Goal: Task Accomplishment & Management: Manage account settings

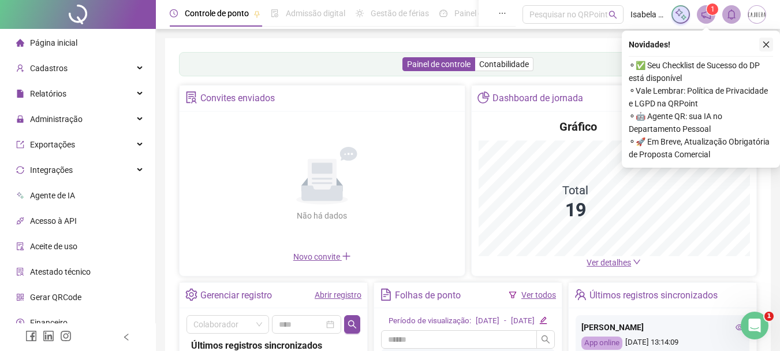
click at [765, 44] on icon "close" at bounding box center [766, 44] width 8 height 8
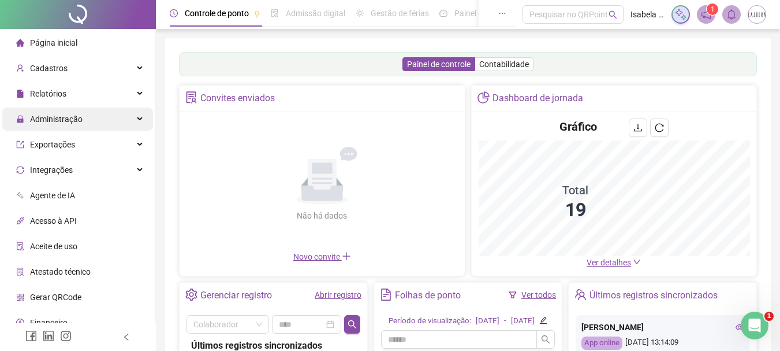
click at [58, 113] on span "Administração" at bounding box center [49, 118] width 66 height 23
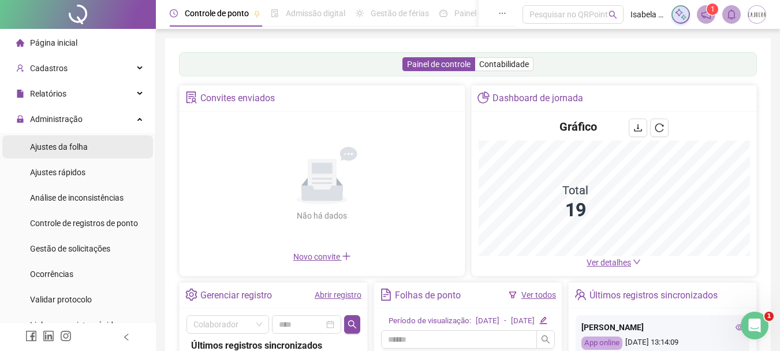
click at [65, 144] on span "Ajustes da folha" at bounding box center [59, 146] width 58 height 9
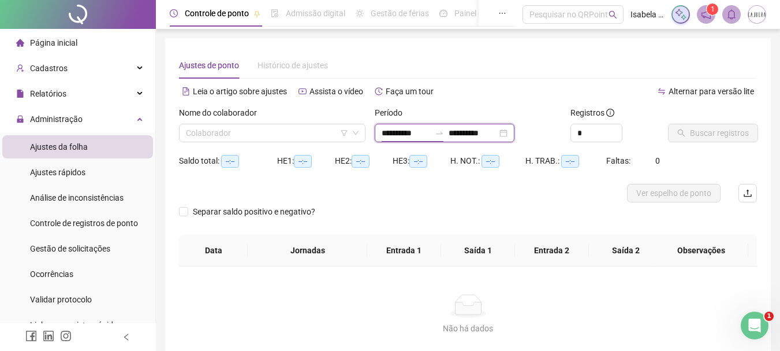
click at [407, 135] on input "**********" at bounding box center [406, 132] width 49 height 13
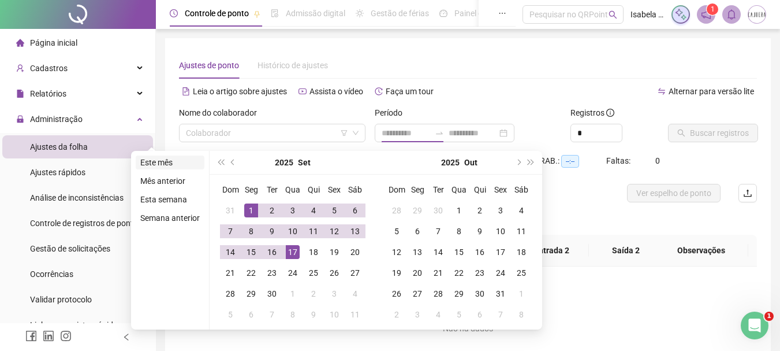
click at [163, 163] on li "Este mês" at bounding box center [170, 162] width 69 height 14
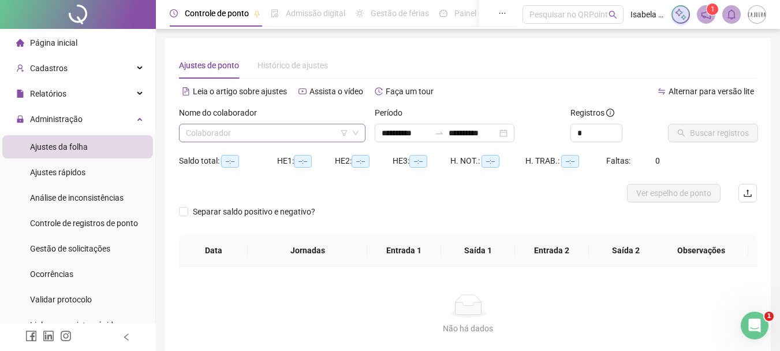
click at [215, 137] on input "search" at bounding box center [267, 132] width 162 height 17
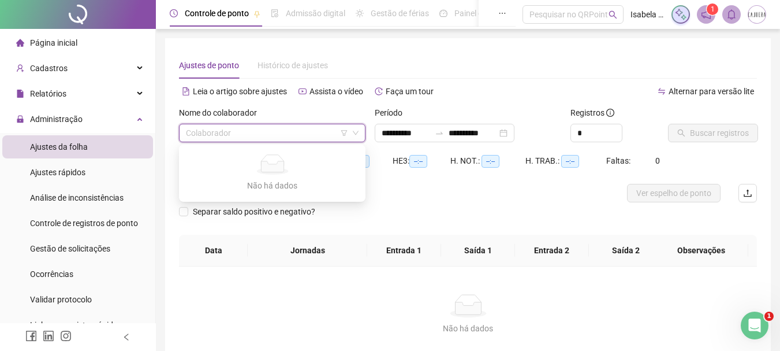
click at [225, 135] on input "search" at bounding box center [267, 132] width 162 height 17
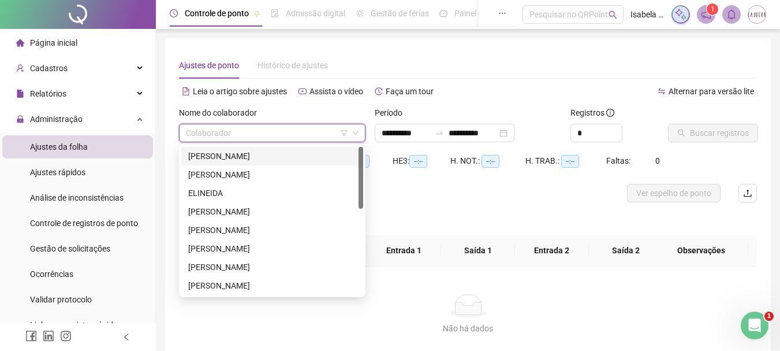
click at [229, 158] on div "DANIELA RODEX" at bounding box center [272, 156] width 168 height 13
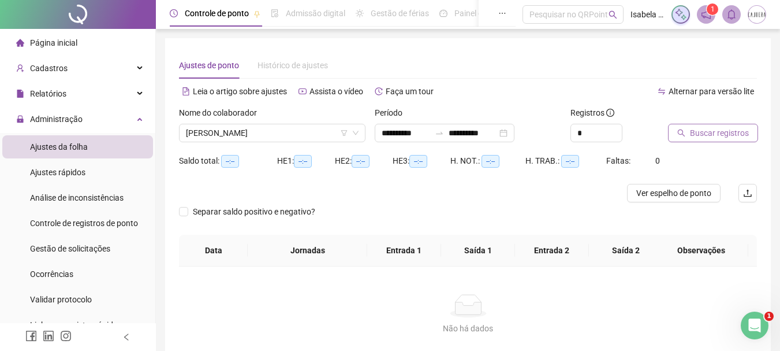
click at [699, 137] on span "Buscar registros" at bounding box center [719, 132] width 59 height 13
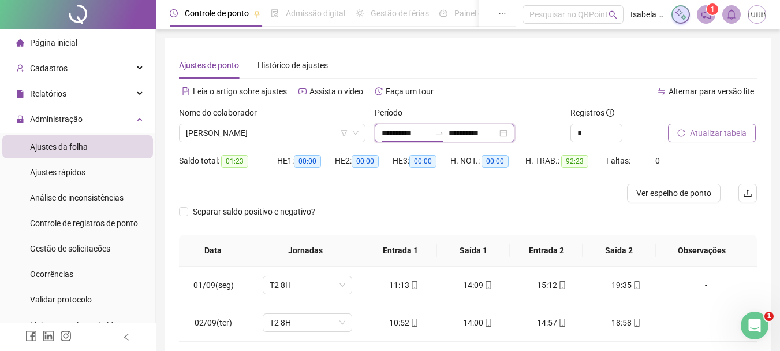
click at [394, 130] on input "**********" at bounding box center [406, 132] width 49 height 13
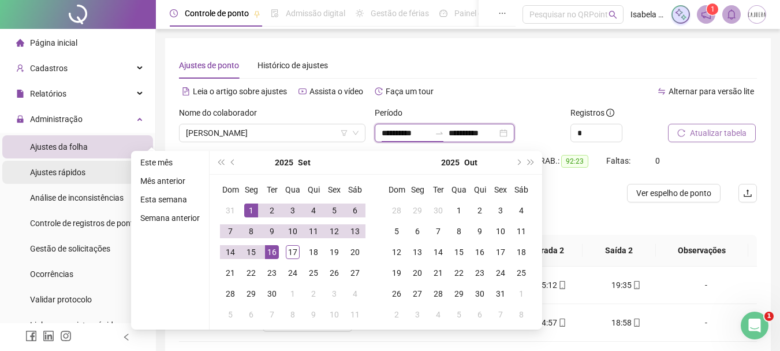
type input "**********"
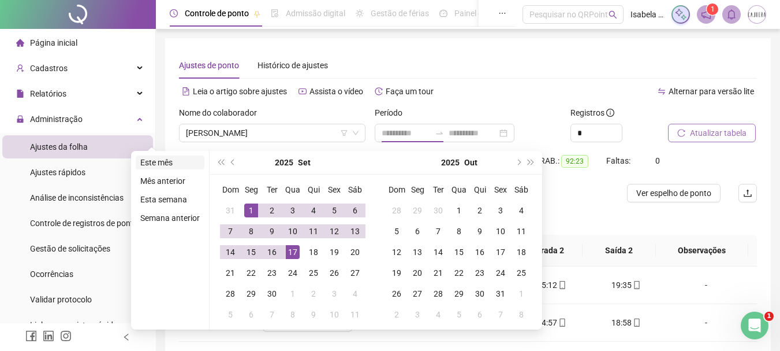
click at [143, 167] on li "Este mês" at bounding box center [170, 162] width 69 height 14
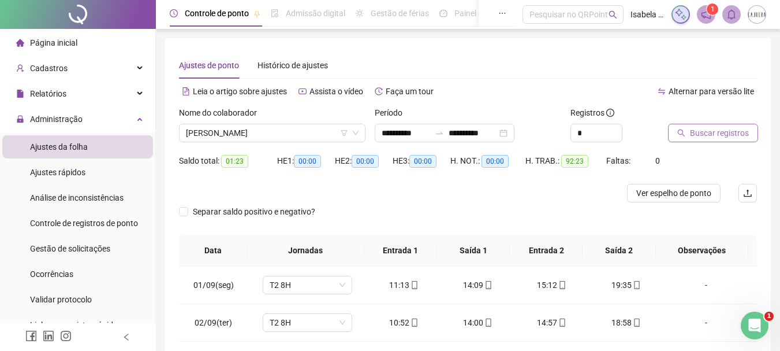
click at [727, 129] on span "Buscar registros" at bounding box center [719, 132] width 59 height 13
click at [300, 136] on span "DANIELA RODEX" at bounding box center [272, 132] width 173 height 17
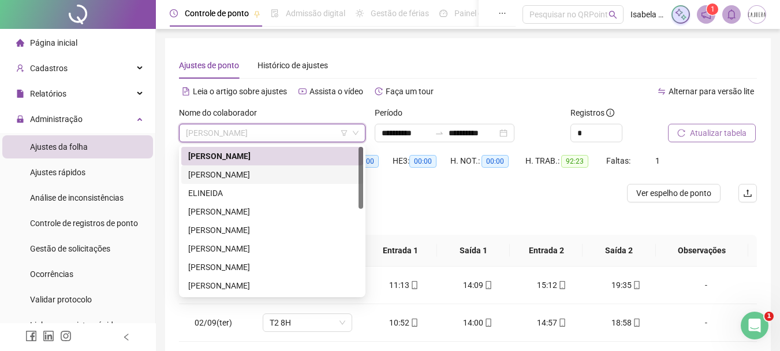
drag, startPoint x: 284, startPoint y: 171, endPoint x: 298, endPoint y: 171, distance: 14.4
click at [285, 171] on div "EDNARA COSTA TRANCOSO" at bounding box center [272, 174] width 168 height 13
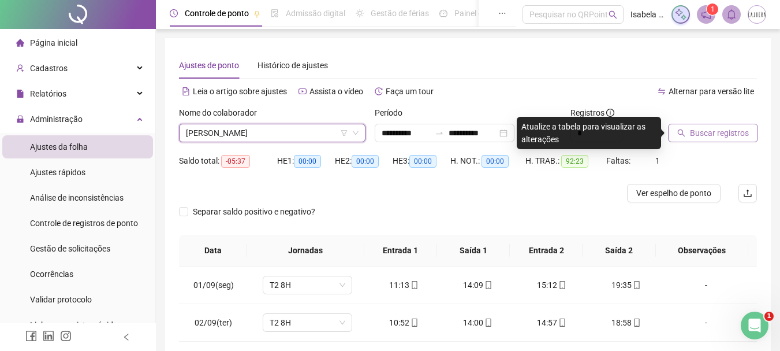
click at [732, 136] on span "Buscar registros" at bounding box center [719, 132] width 59 height 13
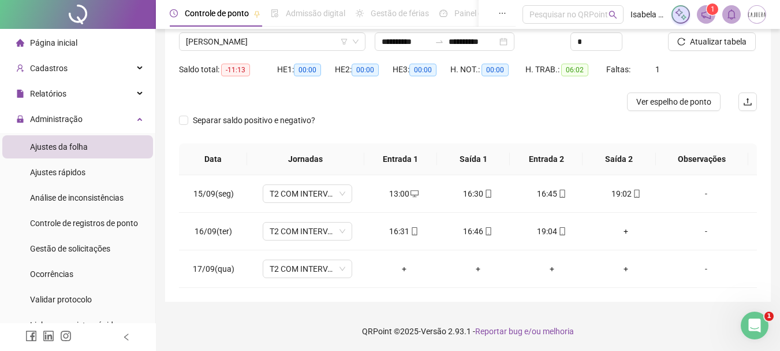
scroll to position [92, 0]
click at [338, 270] on span "T2 COM INTERVALO" at bounding box center [308, 267] width 76 height 17
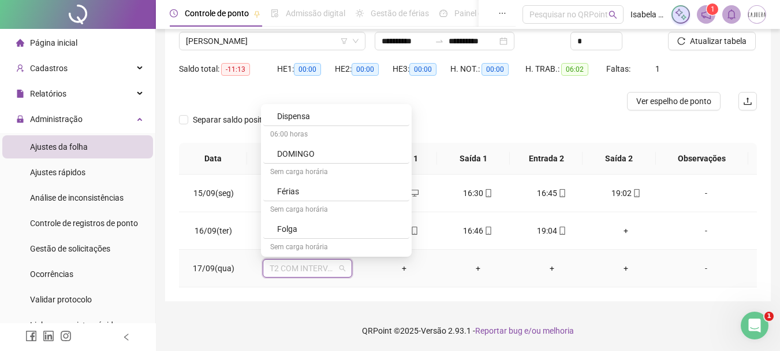
scroll to position [404, 0]
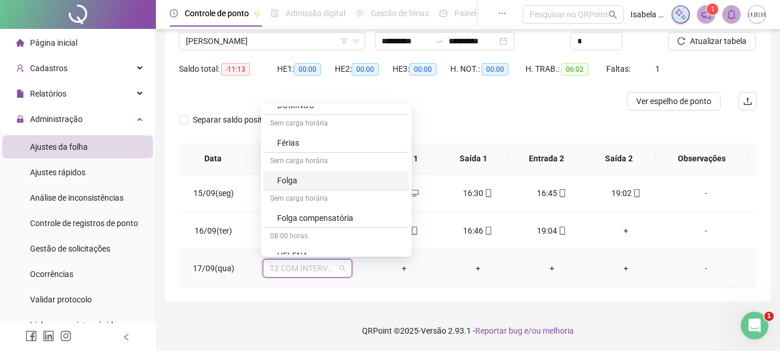
click at [314, 176] on div "Folga" at bounding box center [339, 180] width 125 height 13
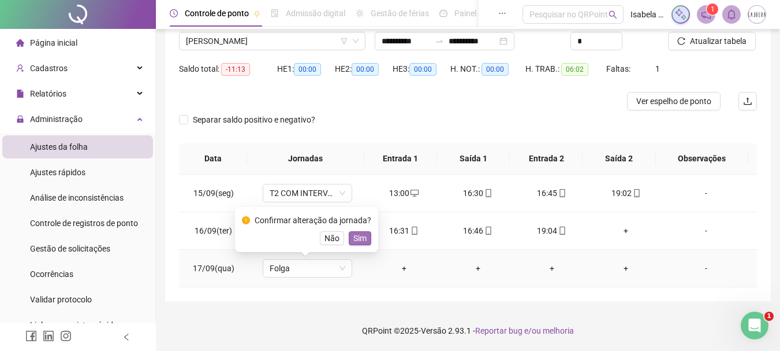
click at [359, 237] on span "Sim" at bounding box center [359, 238] width 13 height 13
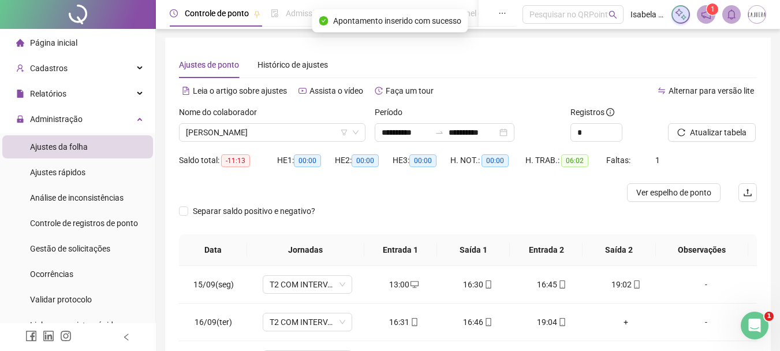
scroll to position [0, 0]
click at [709, 133] on span "Atualizar tabela" at bounding box center [718, 132] width 57 height 13
click at [324, 127] on span "EDNARA COSTA TRANCOSO" at bounding box center [272, 132] width 173 height 17
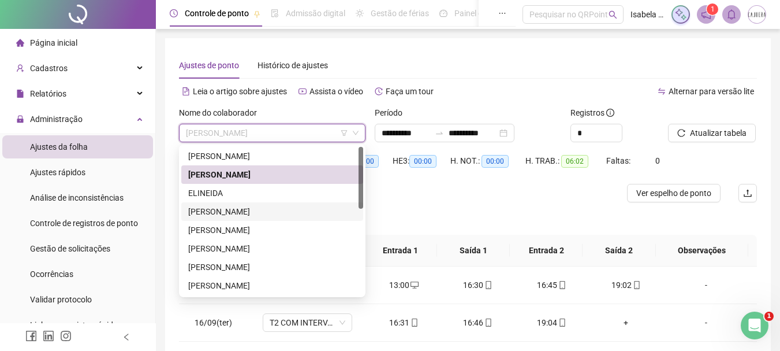
click at [230, 211] on div "EMILY MARTINS SANTOS" at bounding box center [272, 211] width 168 height 13
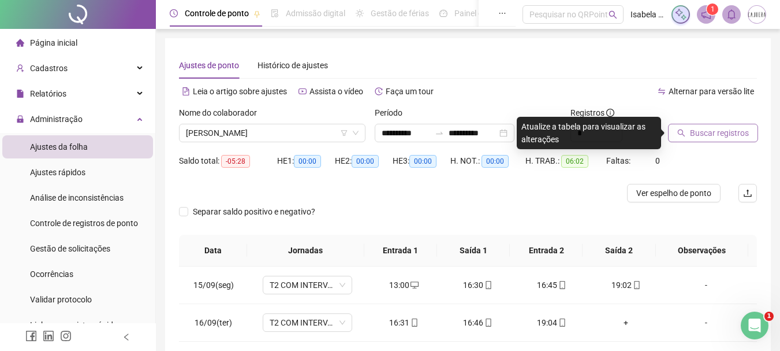
click at [709, 132] on span "Buscar registros" at bounding box center [719, 132] width 59 height 13
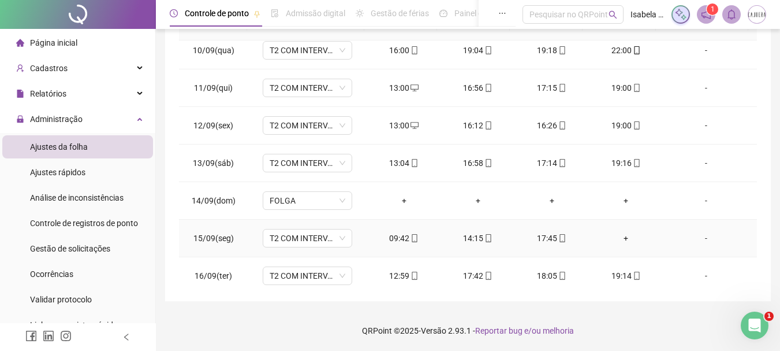
scroll to position [392, 0]
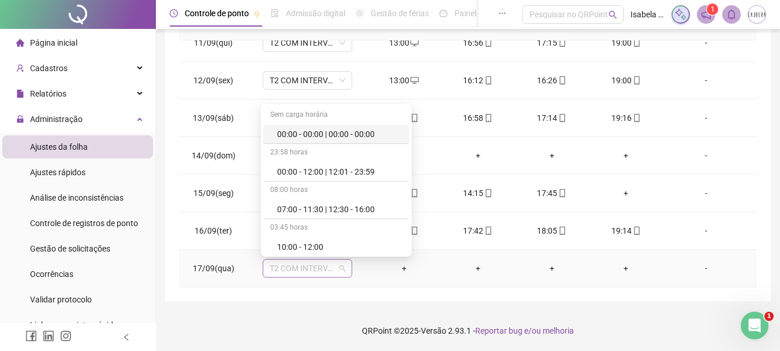
click at [321, 267] on span "T2 COM INTERVALO" at bounding box center [308, 267] width 76 height 17
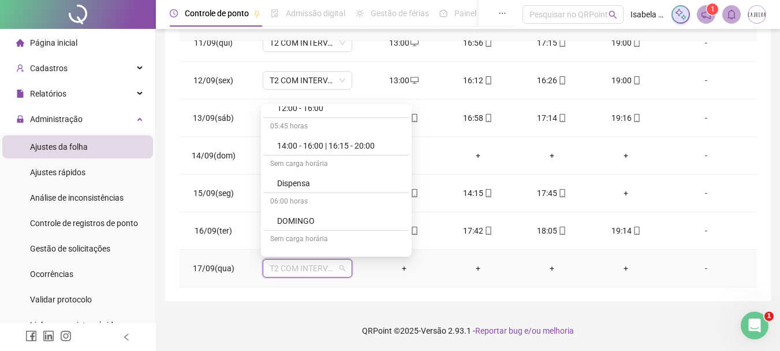
scroll to position [462, 0]
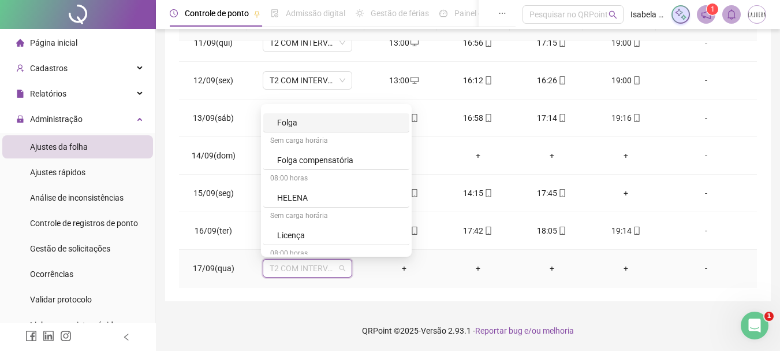
click at [291, 122] on div "Folga" at bounding box center [339, 122] width 125 height 13
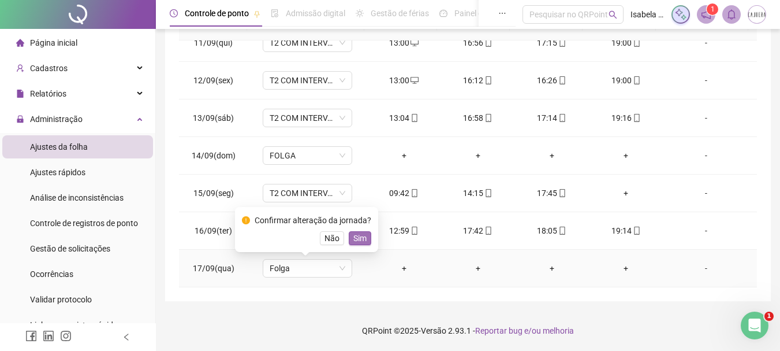
click at [358, 239] on span "Sim" at bounding box center [359, 238] width 13 height 13
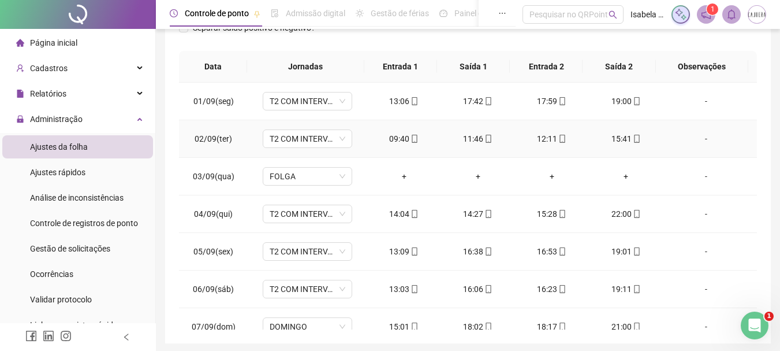
scroll to position [0, 0]
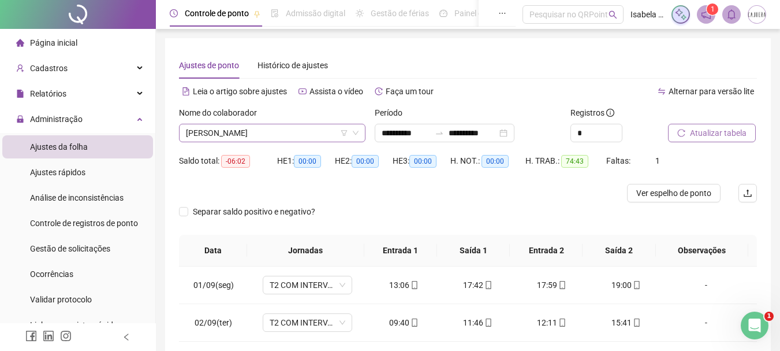
click at [302, 129] on span "EMILY MARTINS SANTOS" at bounding box center [272, 132] width 173 height 17
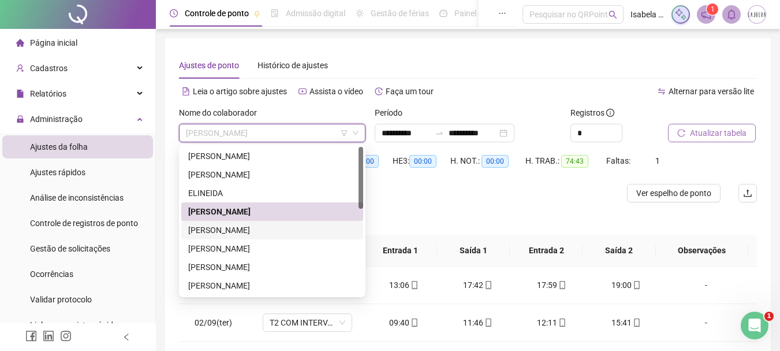
click at [267, 229] on div "EVELYN WANDEKOCHEN" at bounding box center [272, 230] width 168 height 13
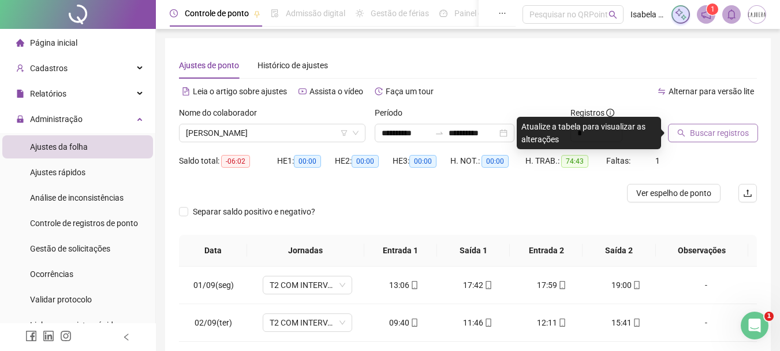
click at [745, 136] on span "Buscar registros" at bounding box center [719, 132] width 59 height 13
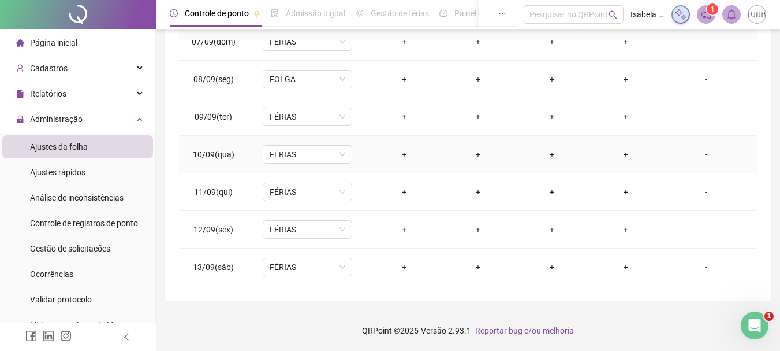
scroll to position [392, 0]
click at [321, 269] on span "T2 COM INTERVALO" at bounding box center [308, 267] width 76 height 17
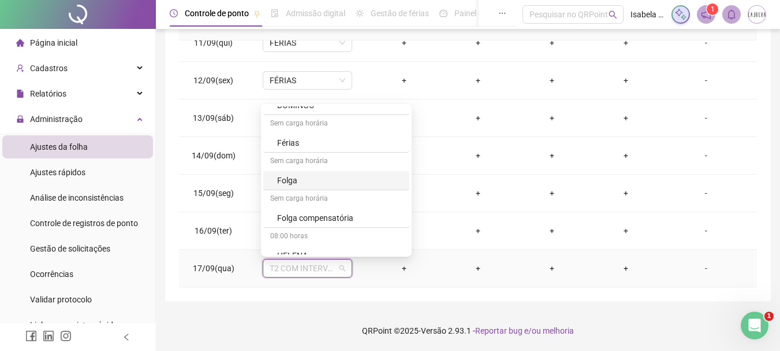
scroll to position [347, 0]
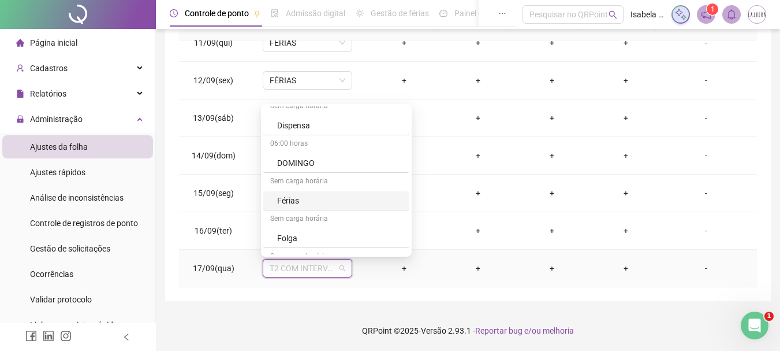
click at [280, 200] on div "Férias" at bounding box center [339, 200] width 125 height 13
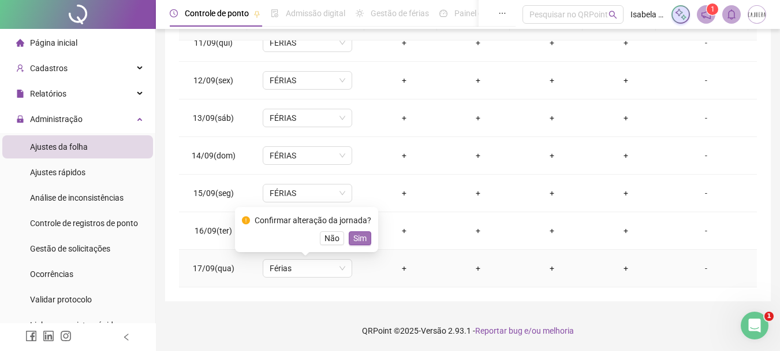
click at [364, 238] on span "Sim" at bounding box center [359, 238] width 13 height 13
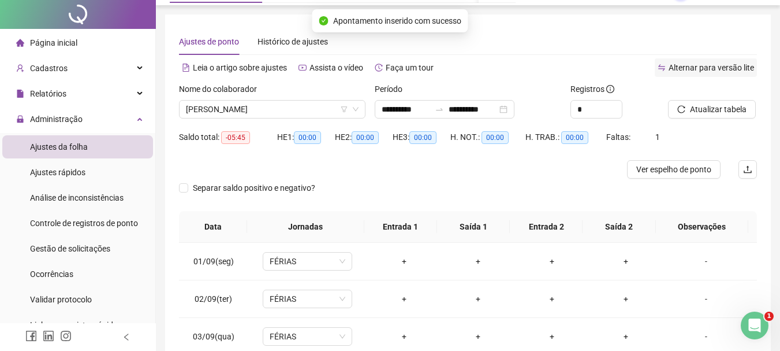
scroll to position [0, 0]
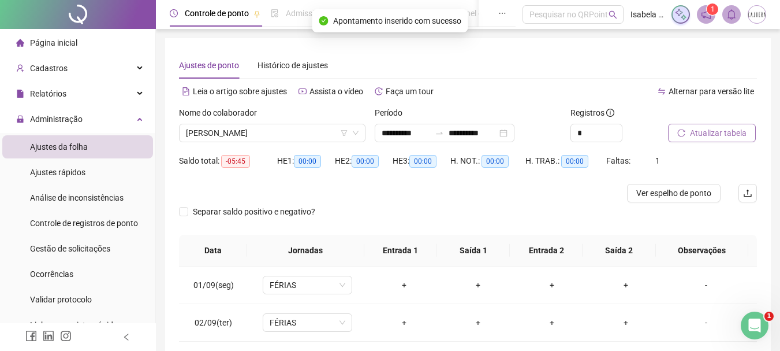
click at [726, 134] on span "Atualizar tabela" at bounding box center [718, 132] width 57 height 13
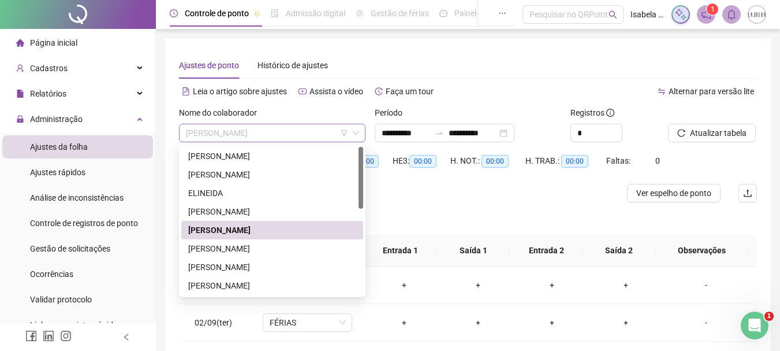
click at [300, 133] on span "EVELYN WANDEKOCHEN" at bounding box center [272, 132] width 173 height 17
click at [237, 270] on div "GRAZIELA PAIXAO" at bounding box center [272, 266] width 168 height 13
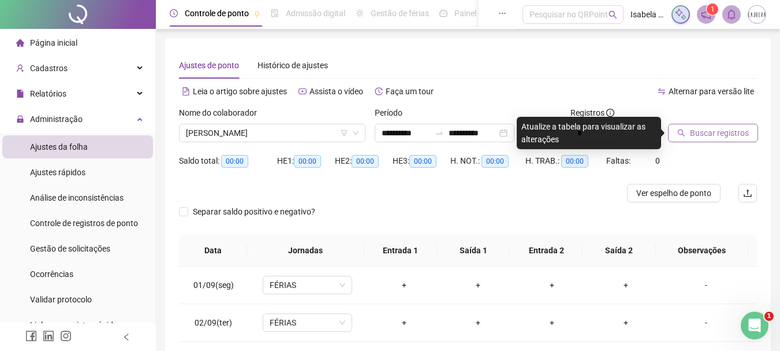
click at [731, 129] on span "Buscar registros" at bounding box center [719, 132] width 59 height 13
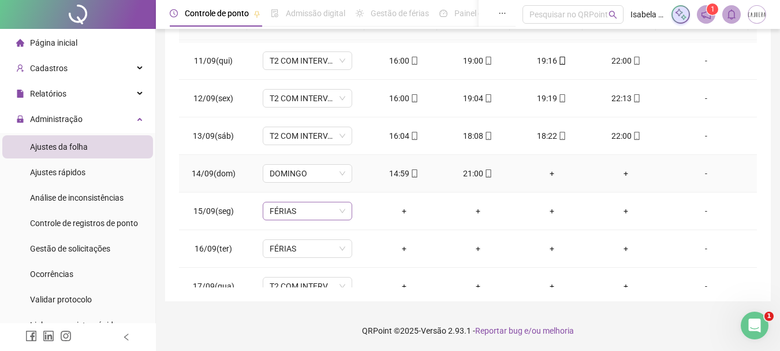
scroll to position [392, 0]
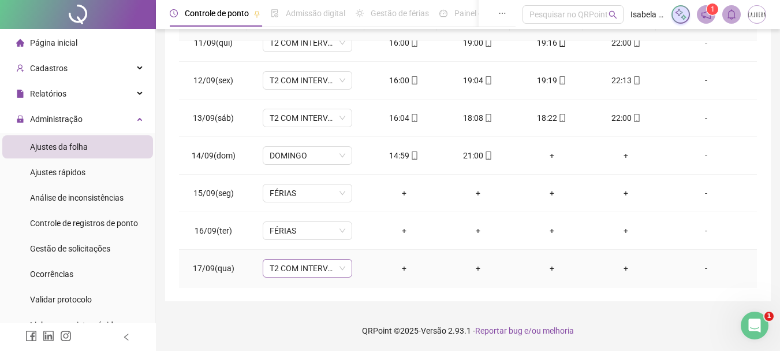
click at [323, 266] on span "T2 COM INTERVALO" at bounding box center [308, 267] width 76 height 17
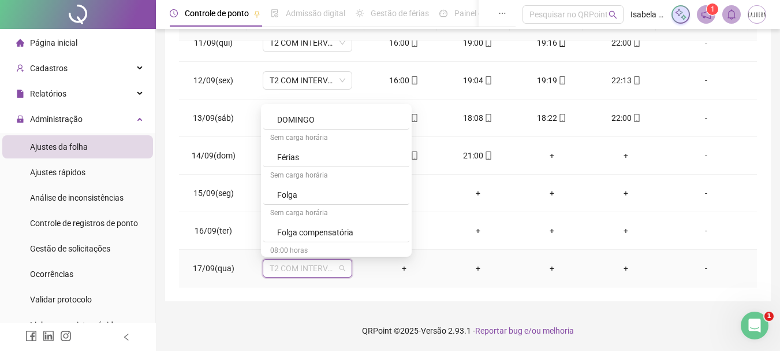
scroll to position [404, 0]
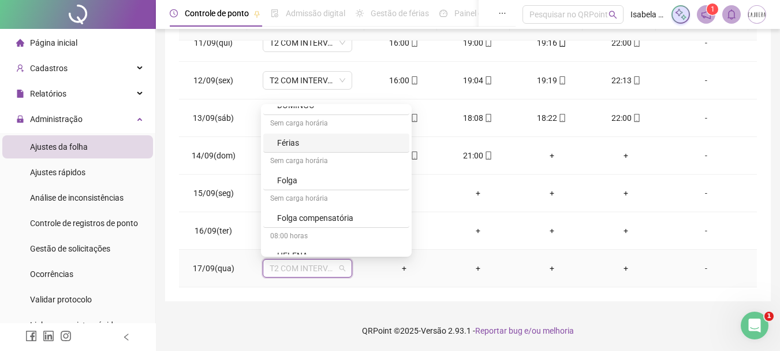
click at [292, 148] on div "Férias" at bounding box center [339, 142] width 125 height 13
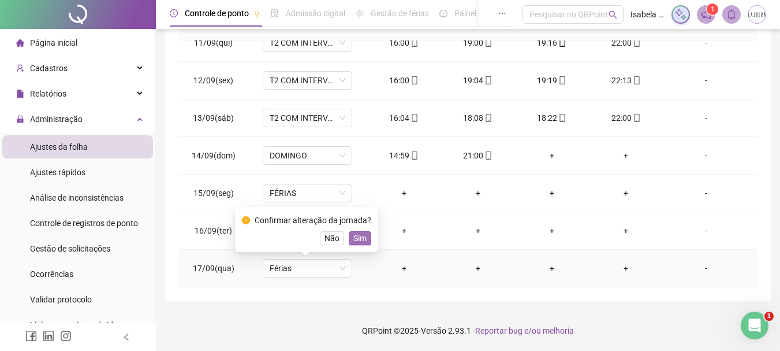
click at [361, 237] on span "Sim" at bounding box center [359, 238] width 13 height 13
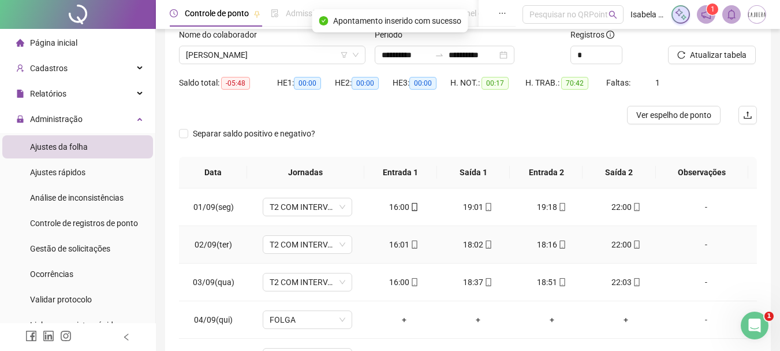
scroll to position [0, 0]
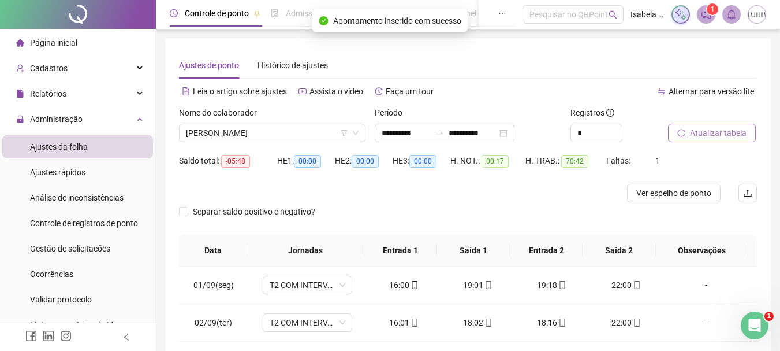
click at [704, 125] on button "Atualizar tabela" at bounding box center [712, 133] width 88 height 18
click at [256, 136] on span "GRAZIELA PAIXAO" at bounding box center [272, 132] width 173 height 17
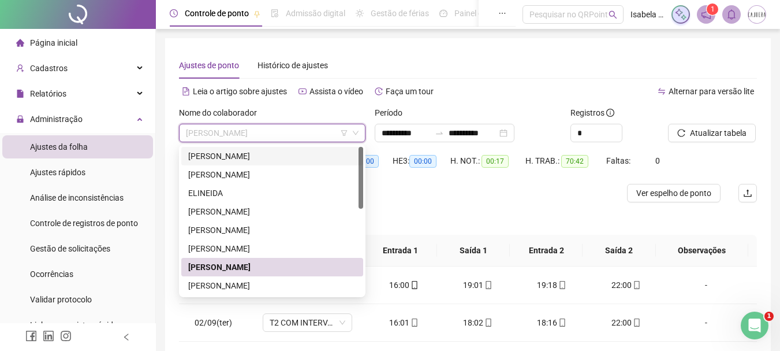
scroll to position [116, 0]
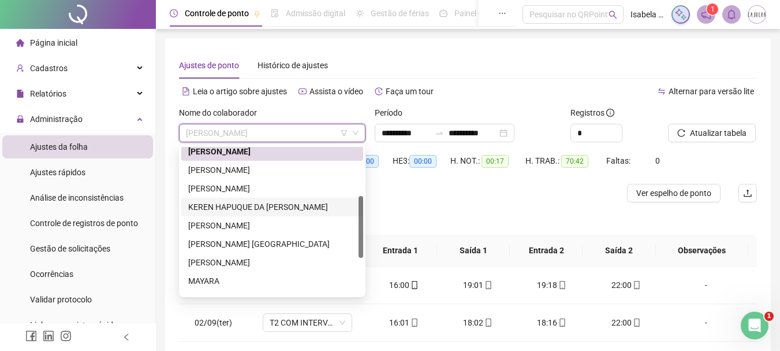
click at [275, 207] on div "KEREN HAPUQUE DA SILVA CORREA" at bounding box center [272, 206] width 168 height 13
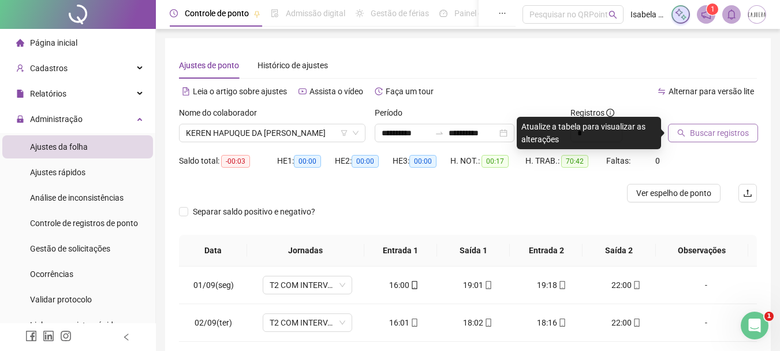
click at [712, 128] on span "Buscar registros" at bounding box center [719, 132] width 59 height 13
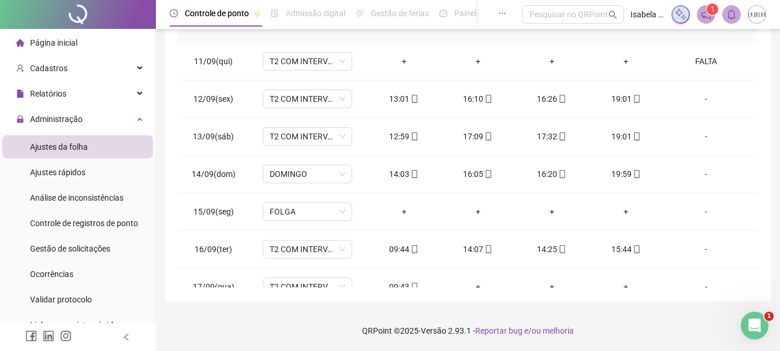
scroll to position [392, 0]
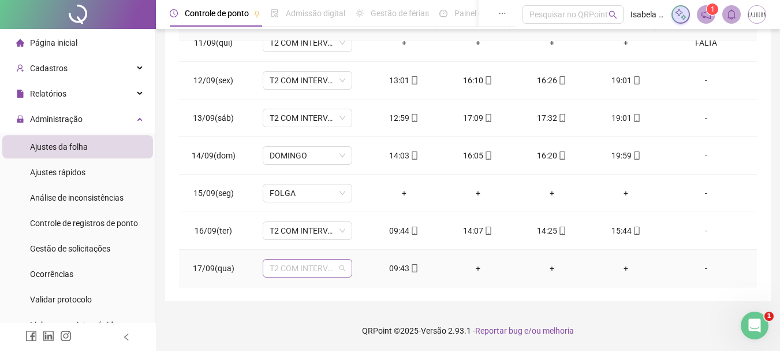
click at [338, 266] on span "T2 COM INTERVALO" at bounding box center [308, 267] width 76 height 17
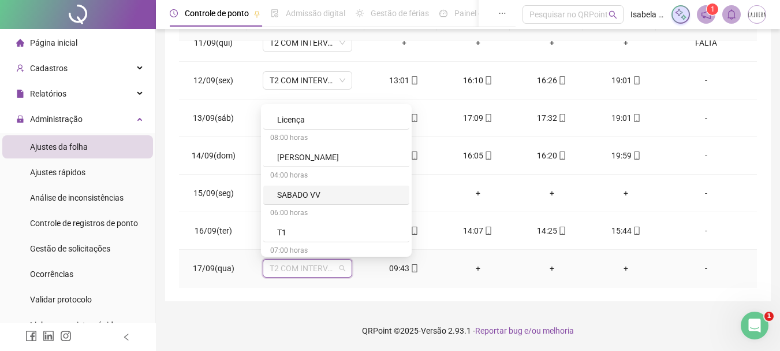
scroll to position [635, 0]
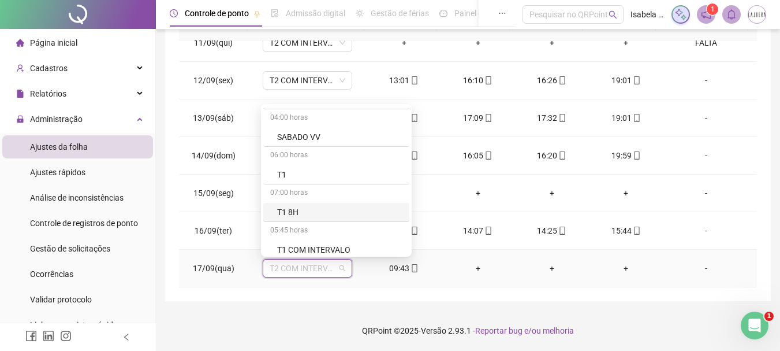
click at [297, 209] on div "T1 8H" at bounding box center [339, 212] width 125 height 13
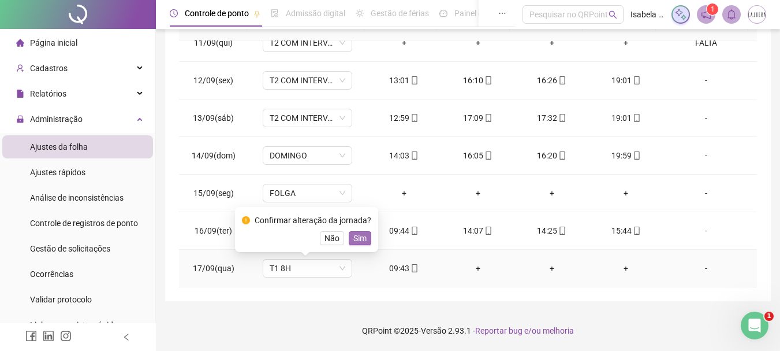
click at [361, 236] on span "Sim" at bounding box center [359, 238] width 13 height 13
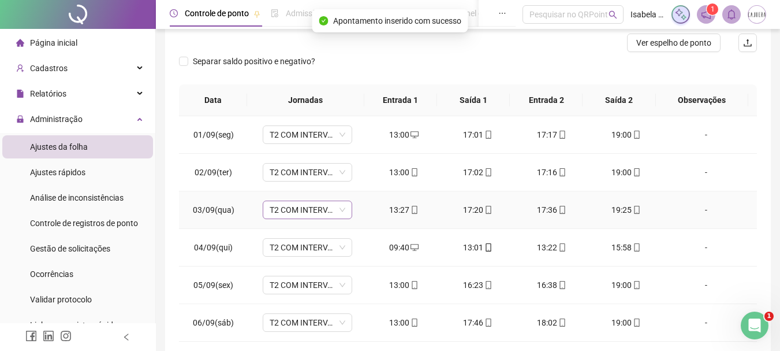
scroll to position [0, 0]
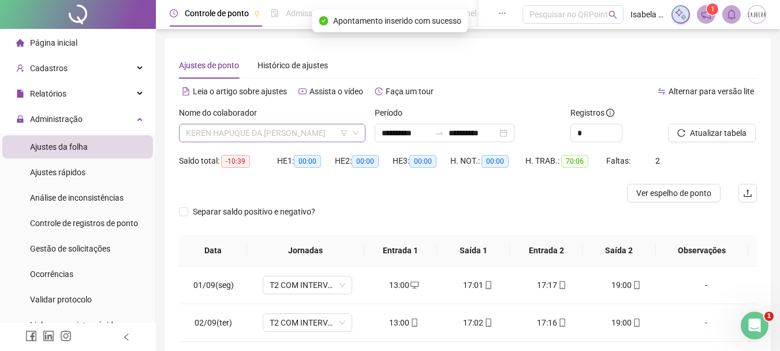
click at [330, 139] on span "KEREN HAPUQUE DA SILVA CORREA" at bounding box center [272, 132] width 173 height 17
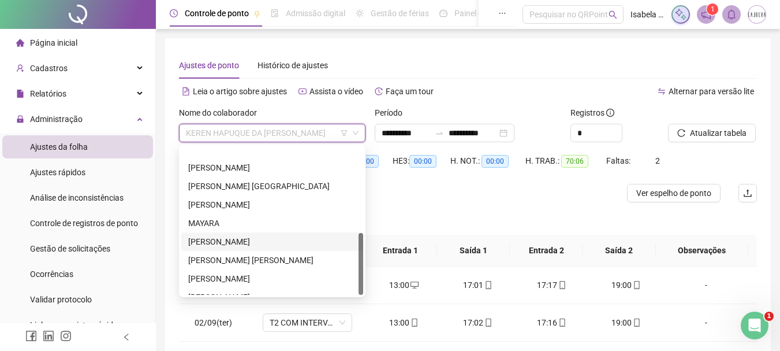
scroll to position [203, 0]
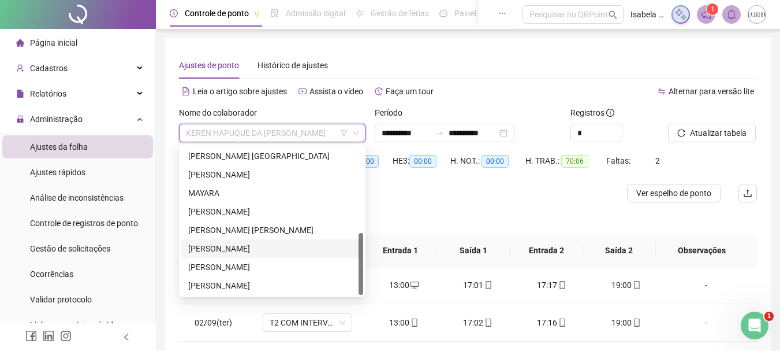
click at [261, 250] on div "THAISSA CARDOSO MACHADO" at bounding box center [272, 248] width 168 height 13
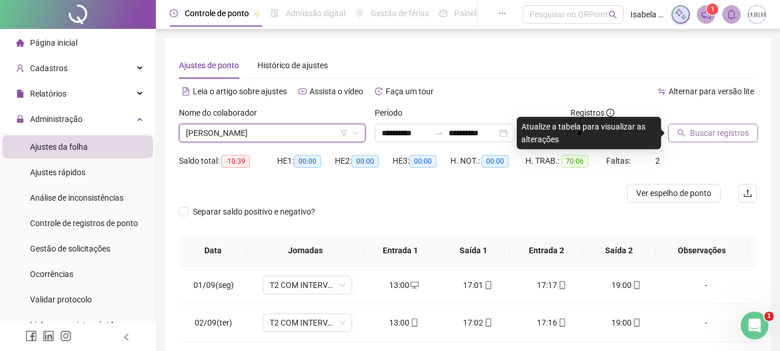
click at [735, 131] on span "Buscar registros" at bounding box center [719, 132] width 59 height 13
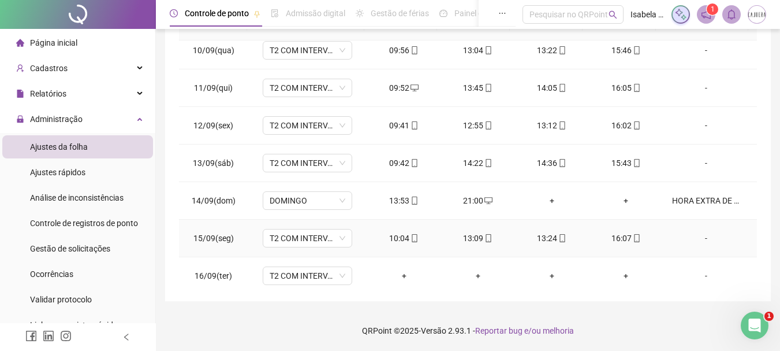
scroll to position [392, 0]
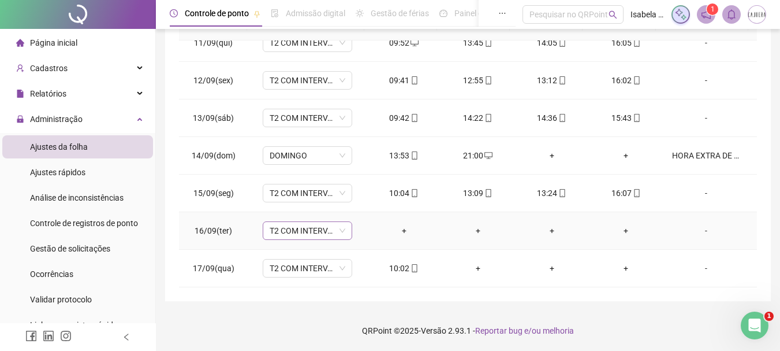
click at [342, 229] on span "T2 COM INTERVALO" at bounding box center [308, 230] width 76 height 17
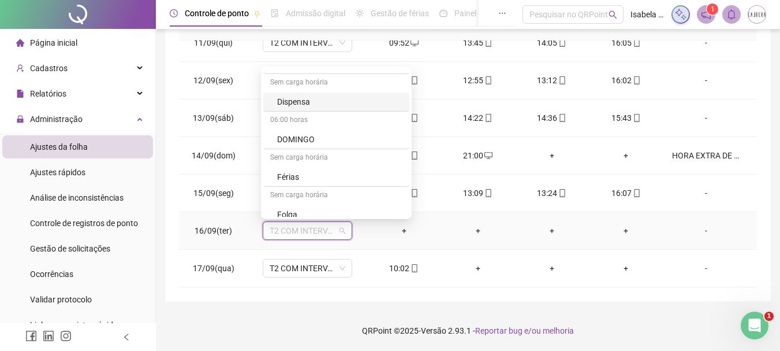
scroll to position [404, 0]
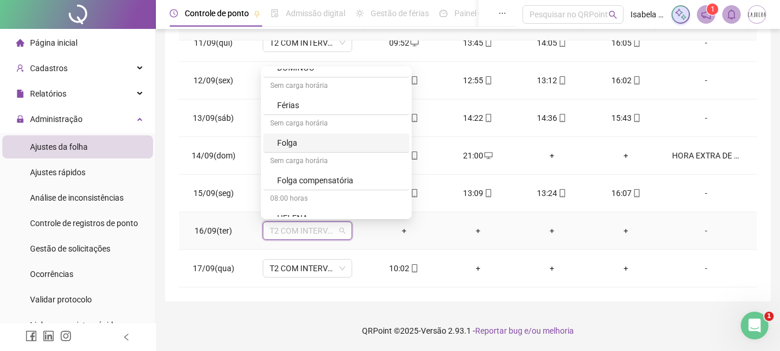
click at [310, 147] on div "Folga" at bounding box center [339, 142] width 125 height 13
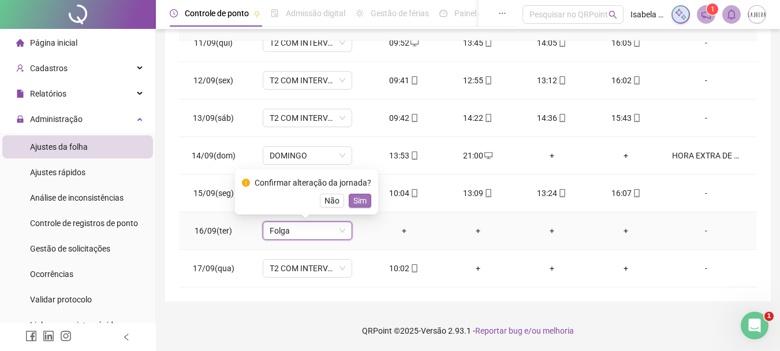
click at [355, 201] on span "Sim" at bounding box center [359, 200] width 13 height 13
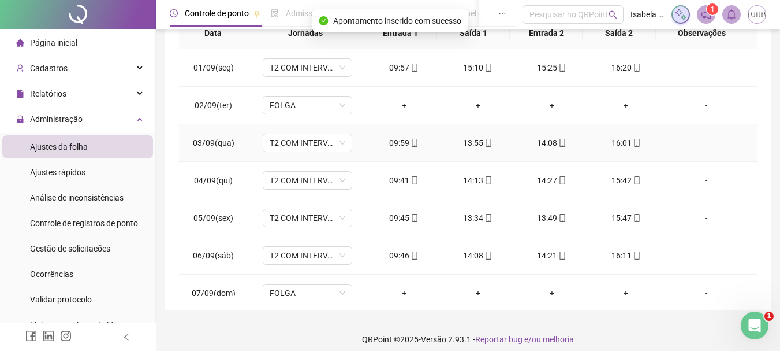
scroll to position [0, 0]
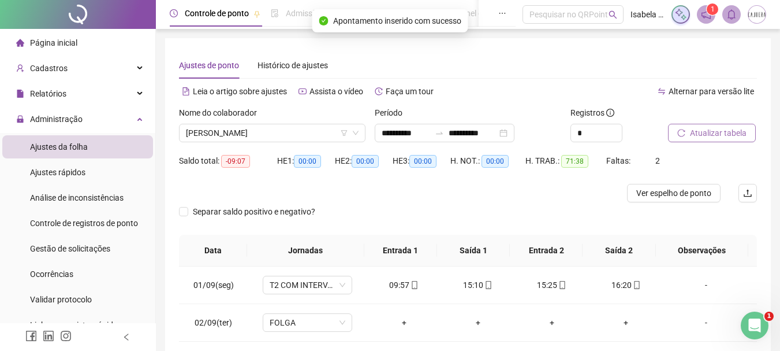
click at [717, 137] on span "Atualizar tabela" at bounding box center [718, 132] width 57 height 13
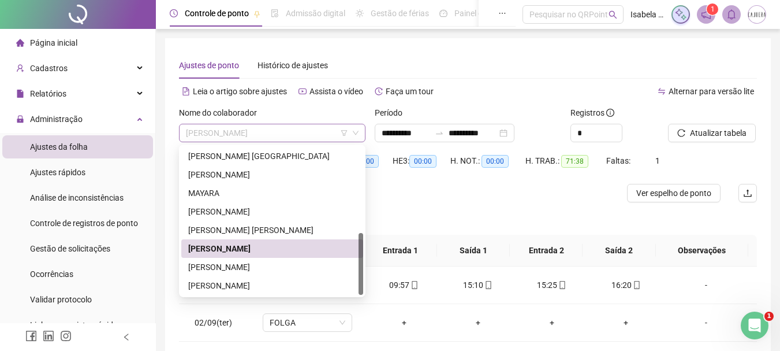
click at [308, 132] on span "THAISSA CARDOSO MACHADO" at bounding box center [272, 132] width 173 height 17
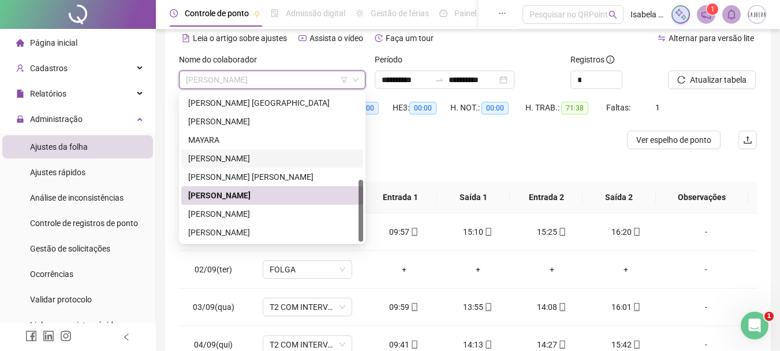
scroll to position [58, 0]
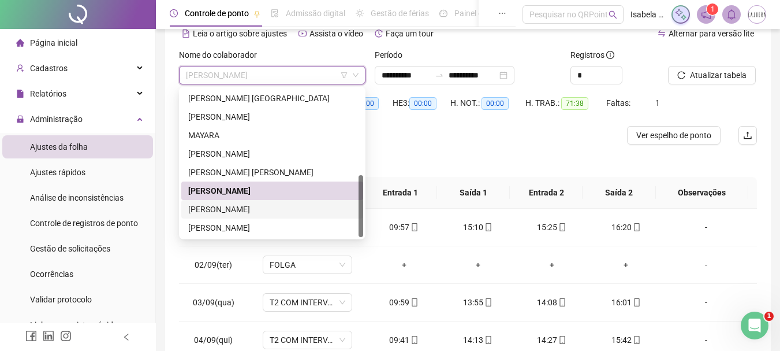
click at [239, 209] on div "VALDILÉIA SCHULZ" at bounding box center [272, 209] width 168 height 13
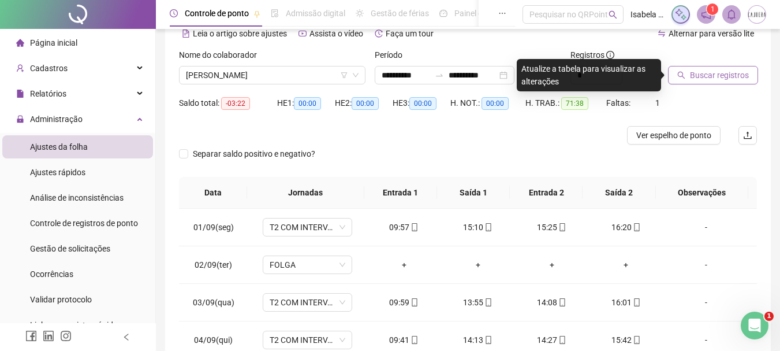
click at [712, 80] on span "Buscar registros" at bounding box center [719, 75] width 59 height 13
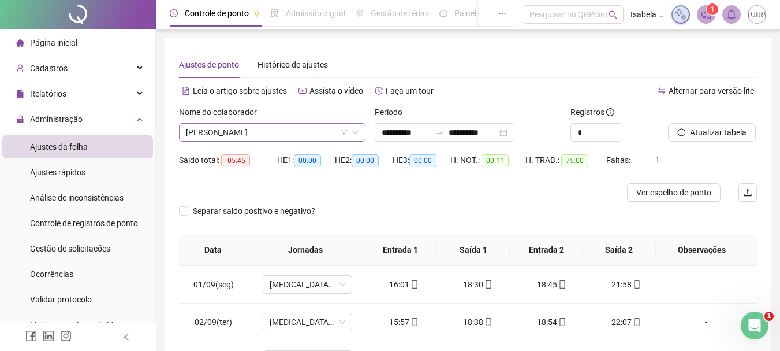
scroll to position [0, 0]
click at [299, 136] on span "VALDILÉIA SCHULZ" at bounding box center [272, 132] width 173 height 17
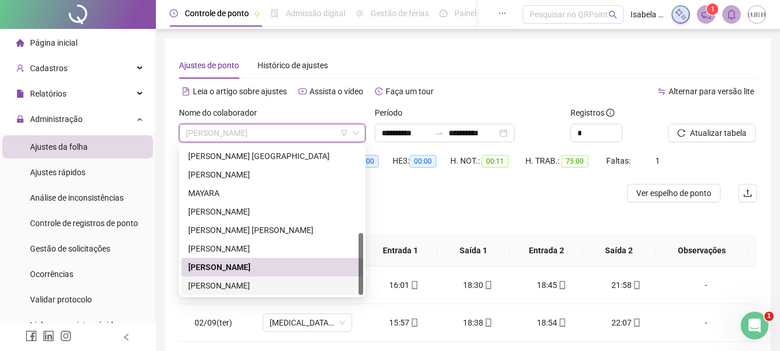
click at [236, 286] on div "VITORIA PEREIRA" at bounding box center [272, 285] width 168 height 13
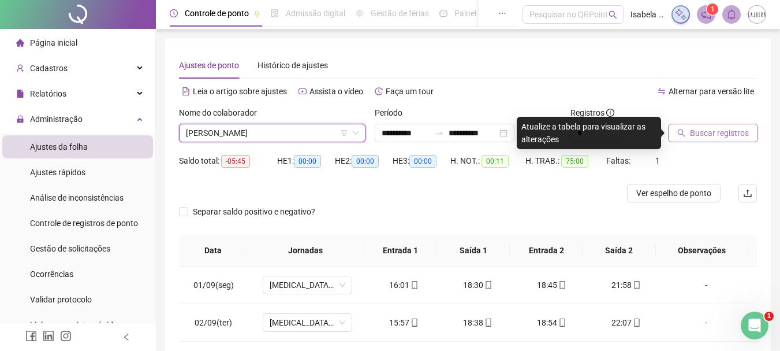
click at [714, 128] on span "Buscar registros" at bounding box center [719, 132] width 59 height 13
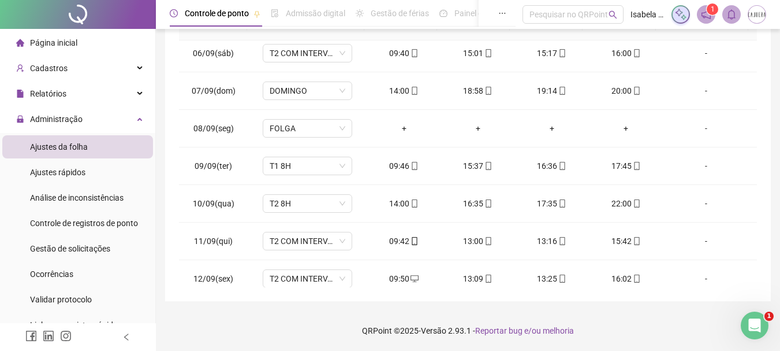
scroll to position [392, 0]
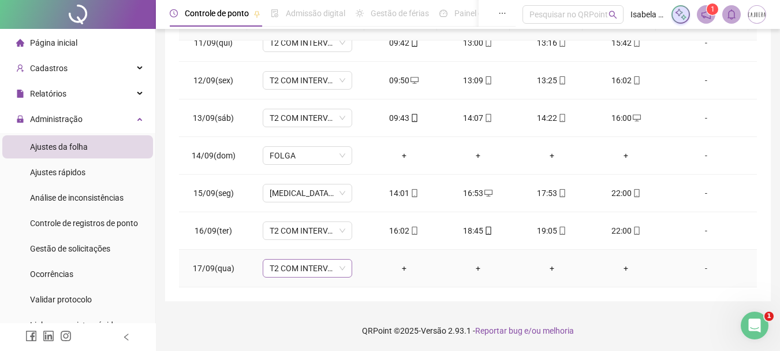
click at [318, 269] on span "T2 COM INTERVALO" at bounding box center [308, 267] width 76 height 17
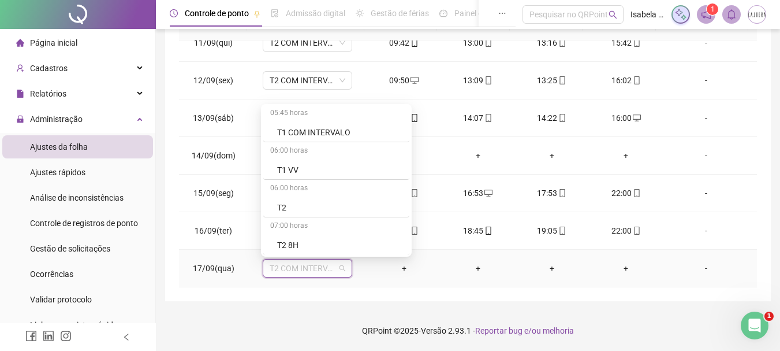
scroll to position [809, 0]
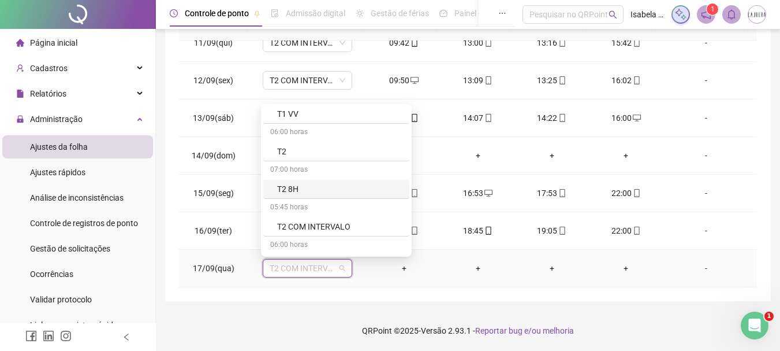
click at [297, 187] on div "T2 8H" at bounding box center [339, 189] width 125 height 13
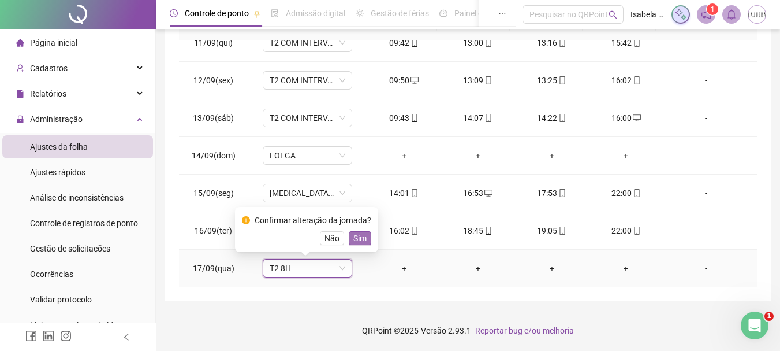
click at [358, 234] on span "Sim" at bounding box center [359, 238] width 13 height 13
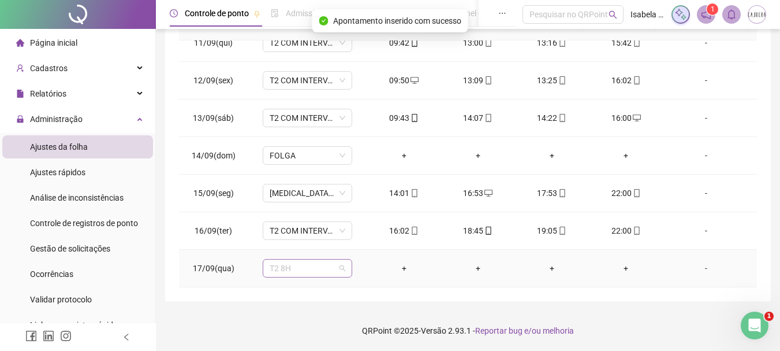
click at [311, 269] on span "T2 8H" at bounding box center [308, 267] width 76 height 17
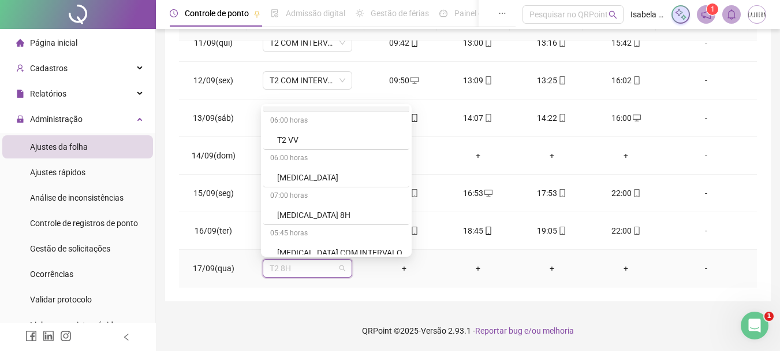
scroll to position [941, 0]
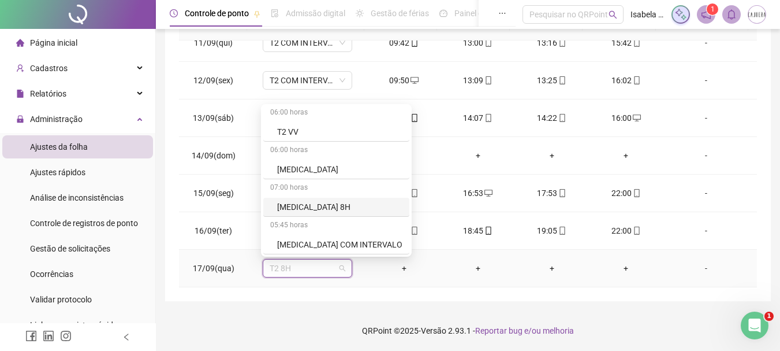
click at [308, 200] on div "T3 8H" at bounding box center [339, 206] width 125 height 13
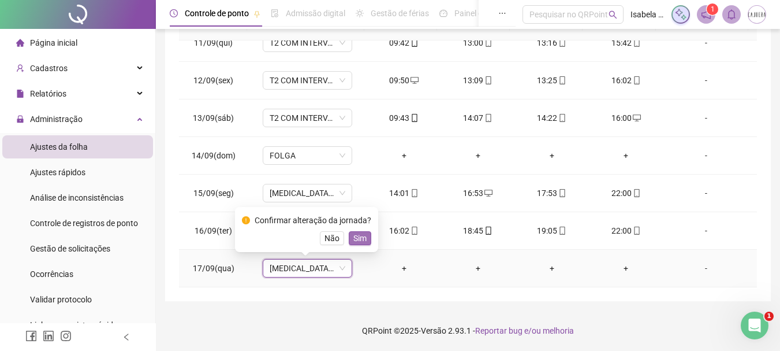
click at [355, 241] on span "Sim" at bounding box center [359, 238] width 13 height 13
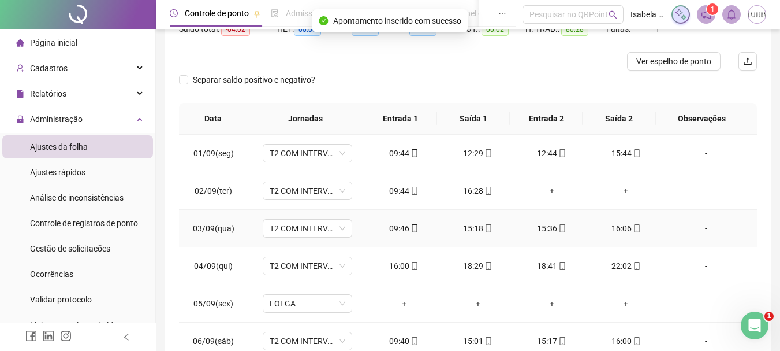
scroll to position [0, 0]
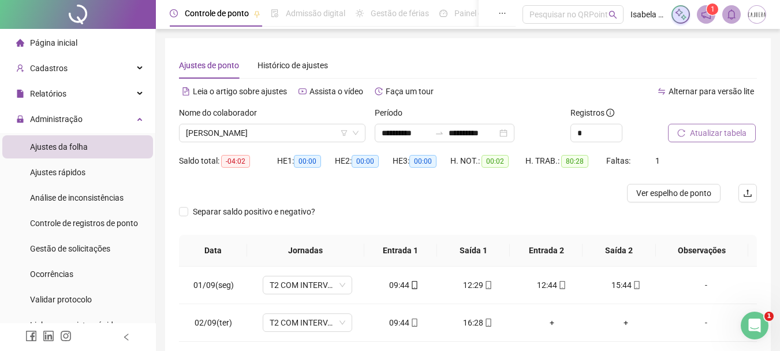
click at [691, 135] on span "Atualizar tabela" at bounding box center [718, 132] width 57 height 13
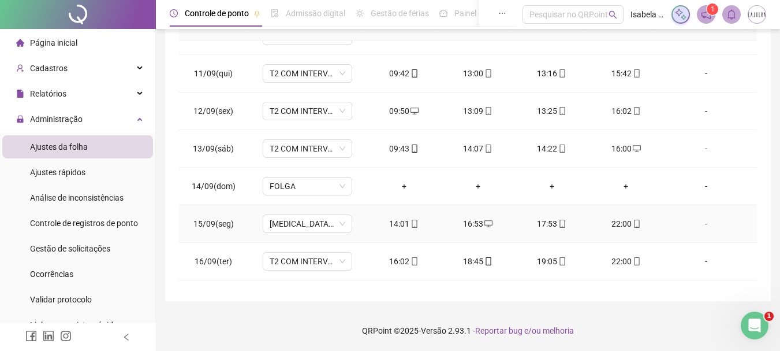
scroll to position [392, 0]
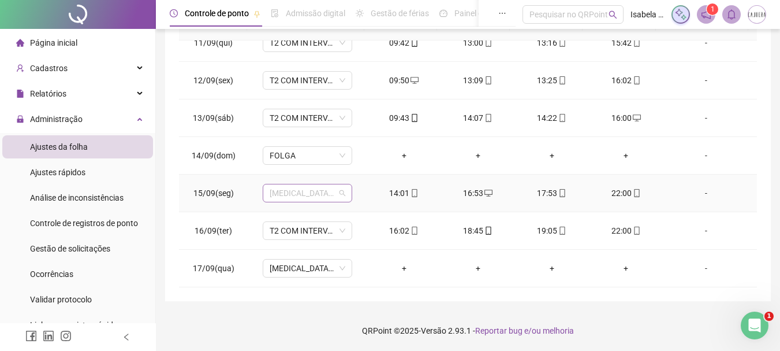
click at [326, 189] on span "T3 8H" at bounding box center [308, 192] width 76 height 17
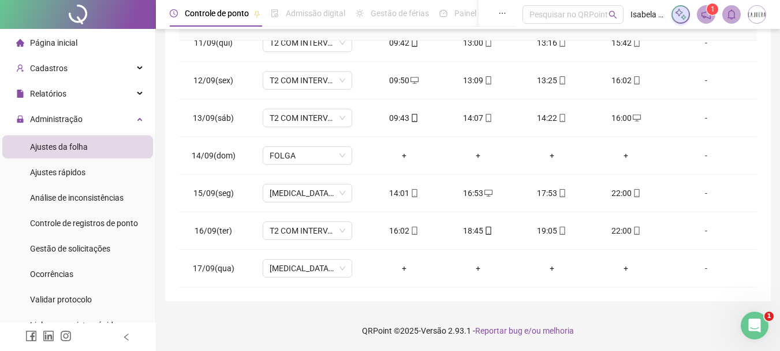
drag, startPoint x: 769, startPoint y: 73, endPoint x: 524, endPoint y: 111, distance: 247.3
click at [769, 73] on div "**********" at bounding box center [468, 56] width 606 height 489
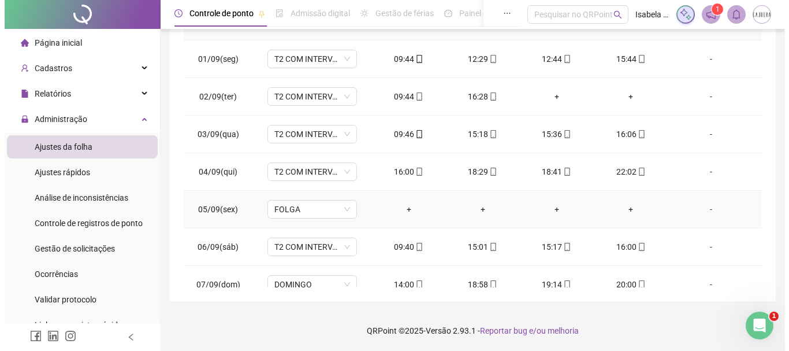
scroll to position [0, 0]
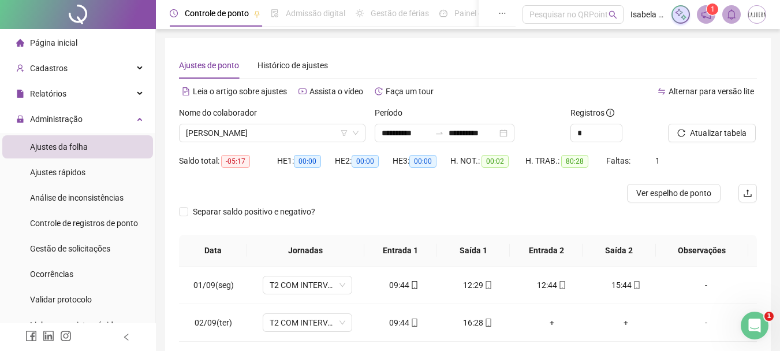
click at [759, 14] on img at bounding box center [757, 14] width 17 height 17
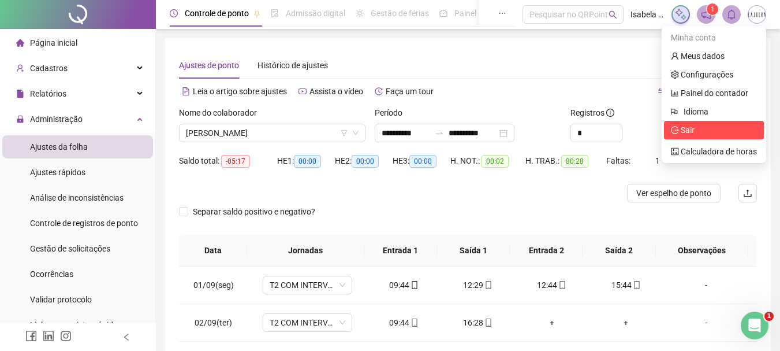
click at [701, 128] on span "Sair" at bounding box center [714, 130] width 86 height 13
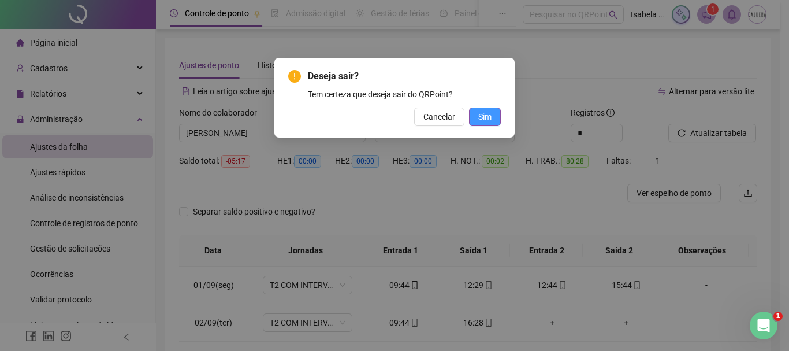
click at [495, 119] on button "Sim" at bounding box center [485, 116] width 32 height 18
